Goal: Navigation & Orientation: Find specific page/section

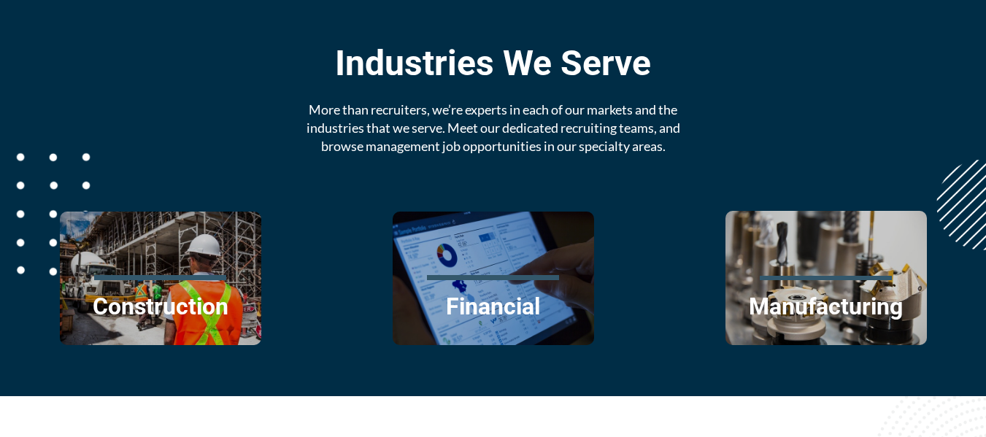
scroll to position [1602, 0]
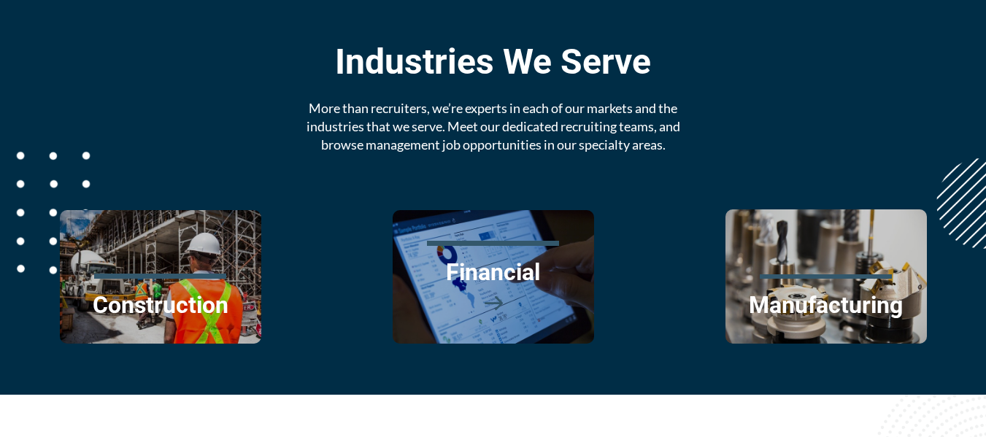
drag, startPoint x: 582, startPoint y: 293, endPoint x: 554, endPoint y: 396, distance: 105.9
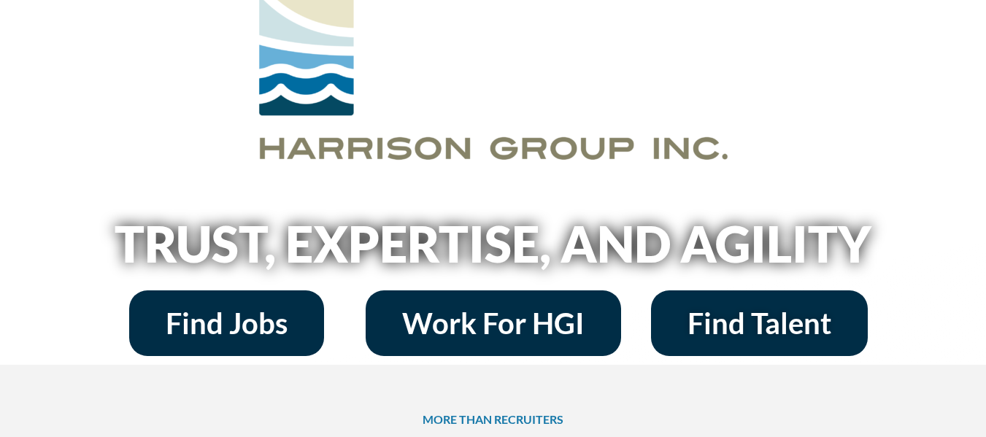
scroll to position [0, 0]
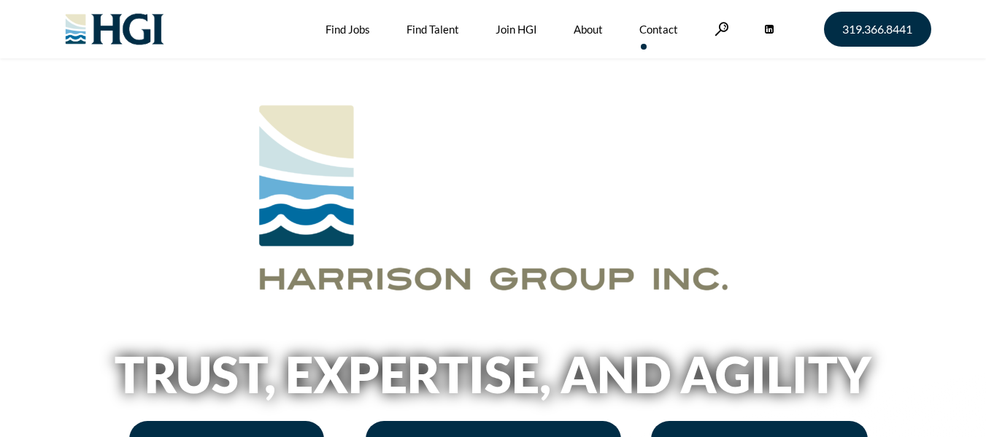
click at [657, 28] on link "Contact" at bounding box center [658, 29] width 39 height 58
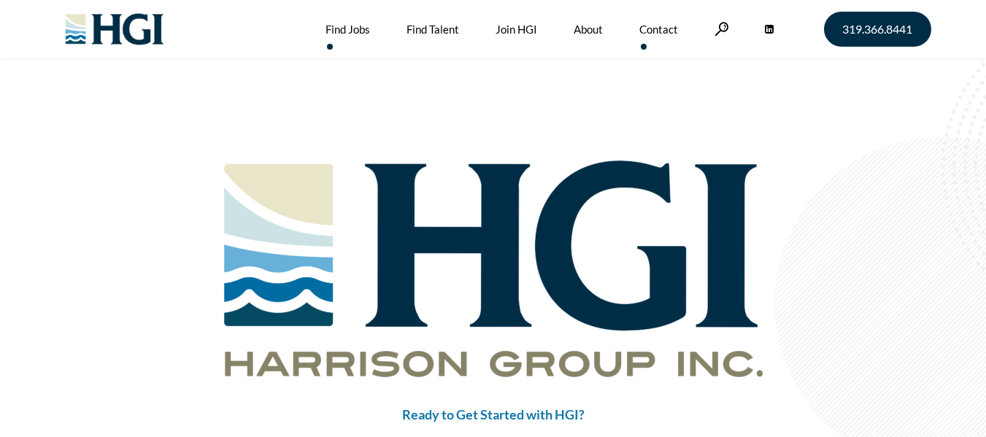
click at [341, 29] on link "Find Jobs" at bounding box center [348, 29] width 45 height 58
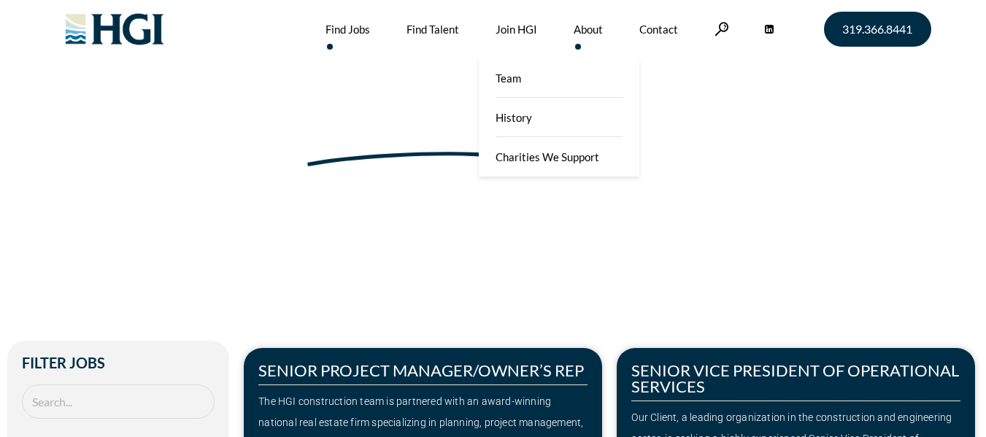
click at [577, 26] on link "About" at bounding box center [588, 29] width 29 height 58
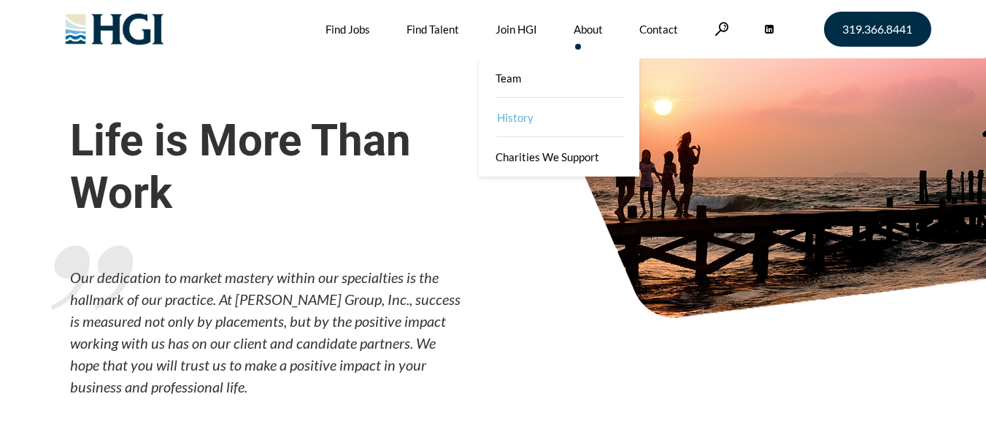
click at [521, 120] on link "History" at bounding box center [560, 117] width 161 height 39
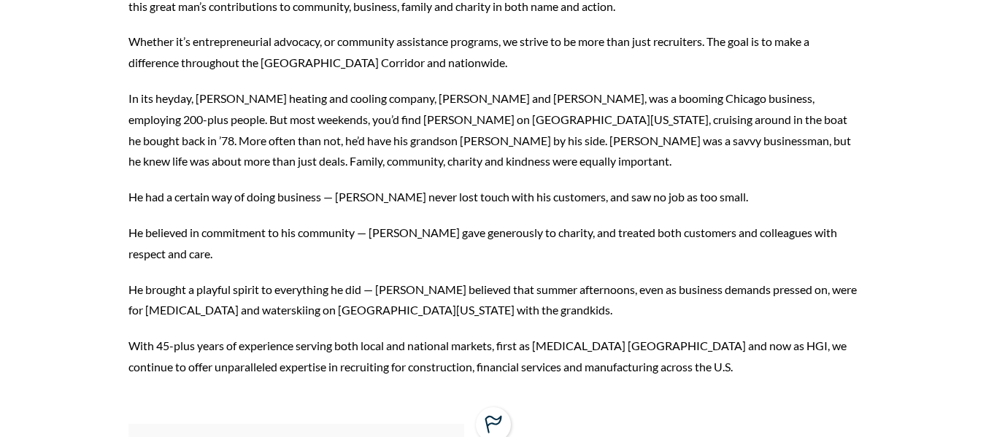
scroll to position [842, 0]
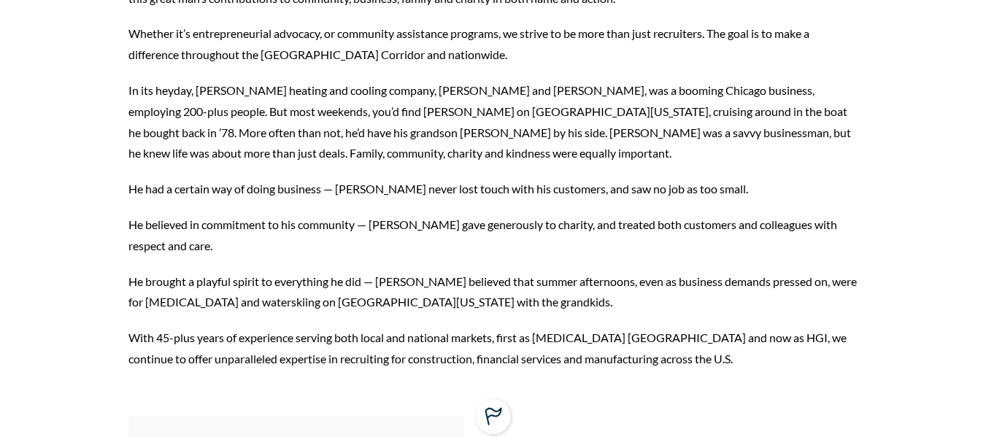
click at [248, 271] on p "He brought a playful spirit to everything he did — [PERSON_NAME] believed that …" at bounding box center [493, 292] width 730 height 42
drag, startPoint x: 342, startPoint y: 242, endPoint x: 188, endPoint y: 248, distance: 154.1
click at [188, 271] on p "He brought a playful spirit to everything he did — [PERSON_NAME] believed that …" at bounding box center [493, 292] width 730 height 42
click at [512, 271] on p "He brought a playful spirit to everything he did — [PERSON_NAME] believed that …" at bounding box center [493, 292] width 730 height 42
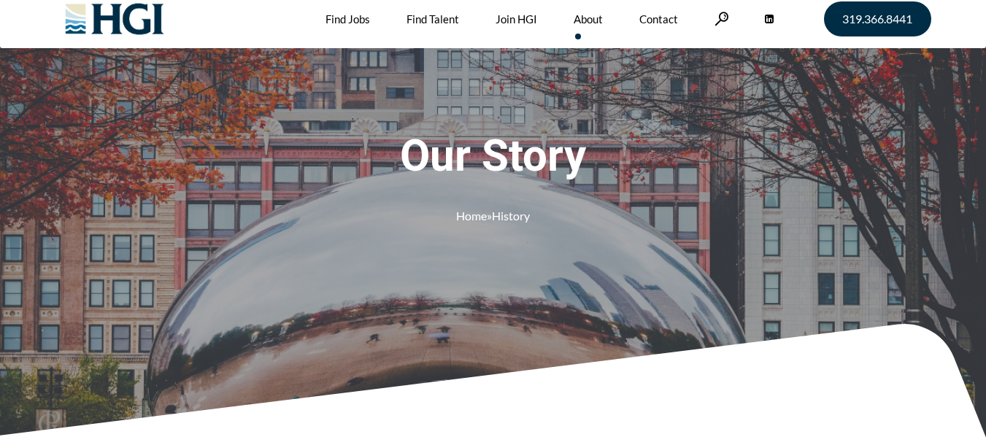
scroll to position [0, 0]
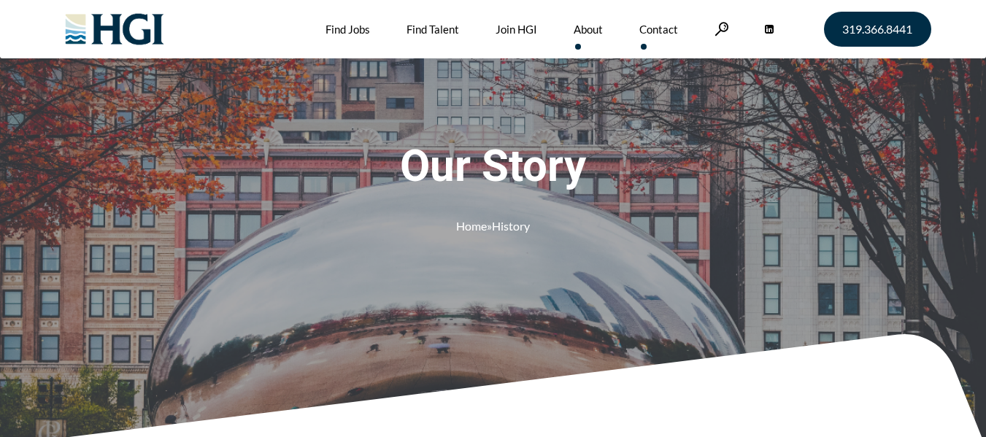
click at [652, 26] on link "Contact" at bounding box center [658, 29] width 39 height 58
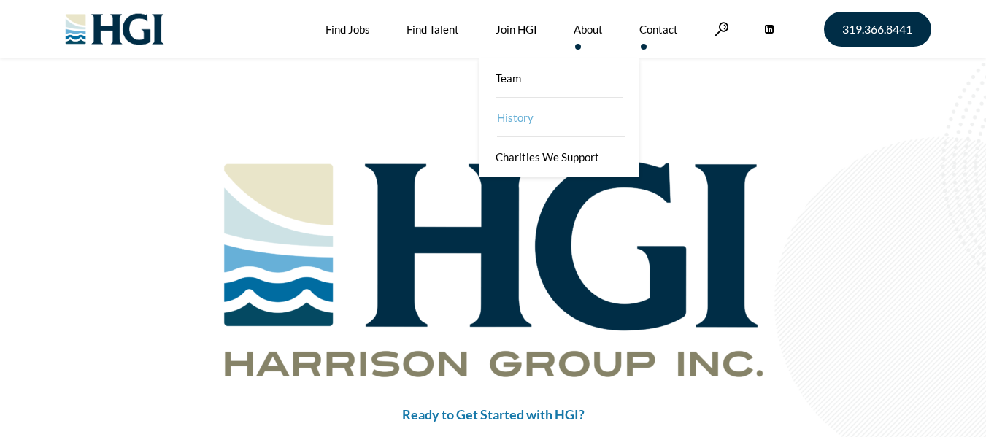
click at [510, 118] on link "History" at bounding box center [560, 117] width 161 height 39
